Goal: Task Accomplishment & Management: Use online tool/utility

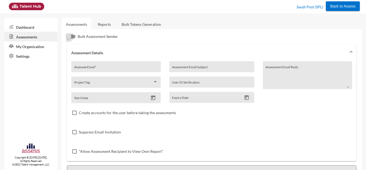
click at [68, 38] on div at bounding box center [68, 36] width 5 height 5
click at [68, 38] on input "Bulk Assessment Sender" at bounding box center [68, 38] width 0 height 0
checkbox input "true"
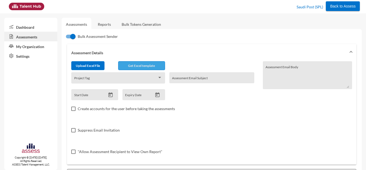
click at [131, 67] on span "Get Excel template" at bounding box center [141, 66] width 27 height 4
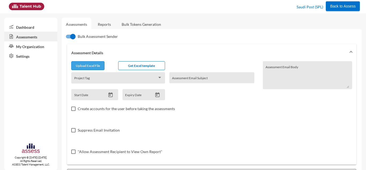
click at [99, 61] on button "Upload Excel File" at bounding box center [87, 65] width 33 height 9
click at [92, 64] on input "file" at bounding box center [88, 67] width 33 height 6
type input "C:\fakepath\excel.csv"
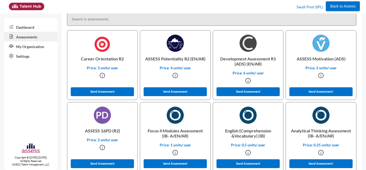
scroll to position [173, 0]
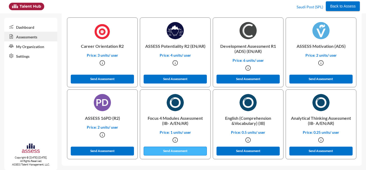
click at [179, 152] on button "Send Assessment" at bounding box center [175, 150] width 63 height 9
